Goal: Navigation & Orientation: Find specific page/section

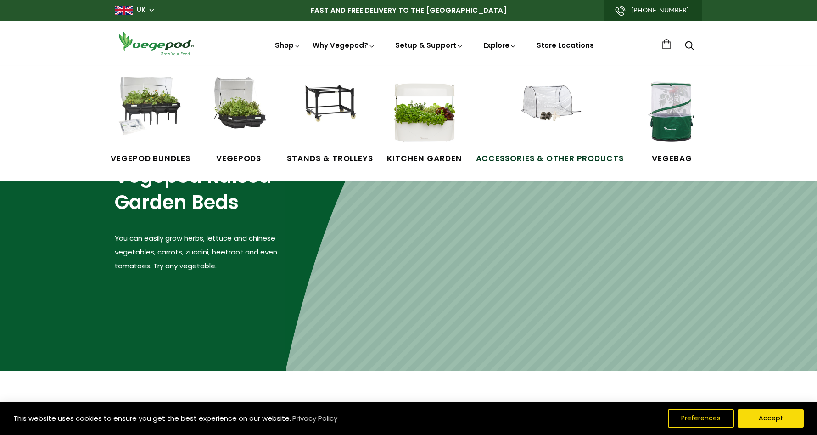
click at [538, 115] on img at bounding box center [549, 111] width 69 height 69
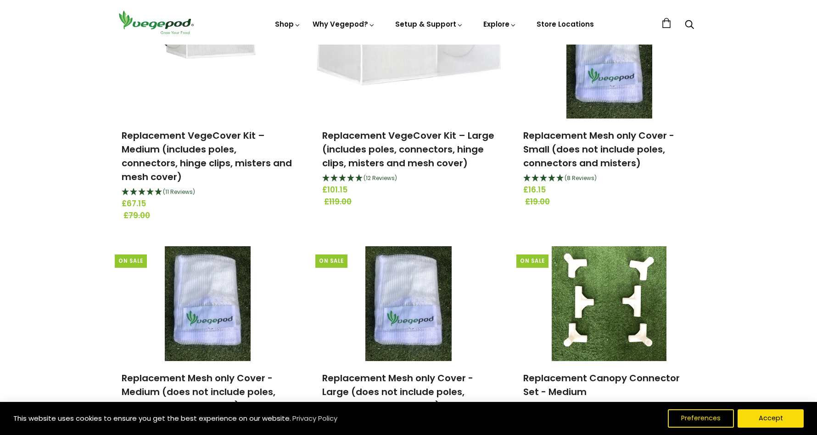
scroll to position [536, 0]
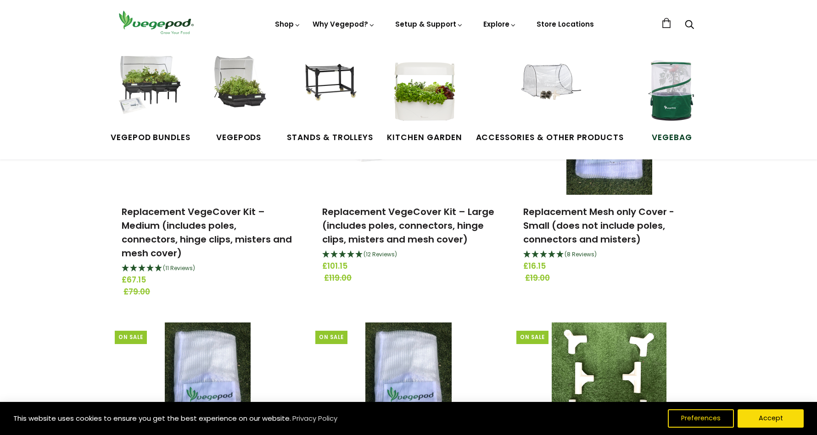
click at [659, 94] on img at bounding box center [672, 90] width 69 height 69
